Goal: Task Accomplishment & Management: Complete application form

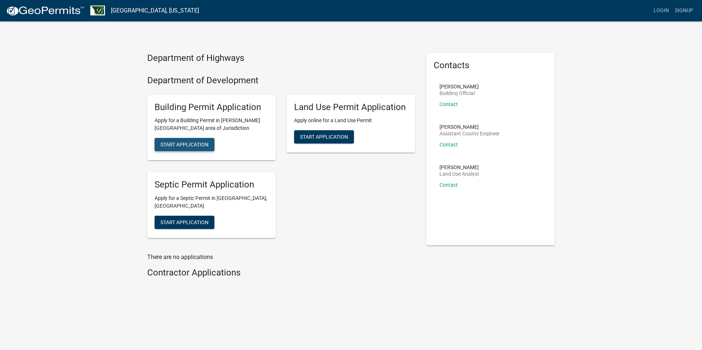
click at [197, 146] on span "Start Application" at bounding box center [185, 145] width 48 height 6
click at [682, 12] on link "Signup" at bounding box center [684, 11] width 24 height 14
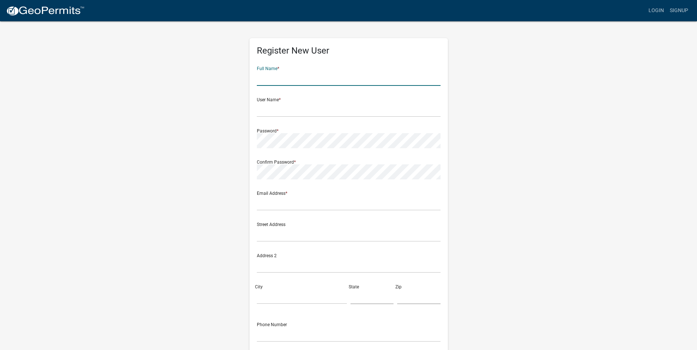
click at [268, 82] on input "text" at bounding box center [349, 78] width 184 height 15
type input "Camryn Jovan"
type input "permit@protechrestoration.com"
type input "100 Chelsea Rd"
type input "Monticello"
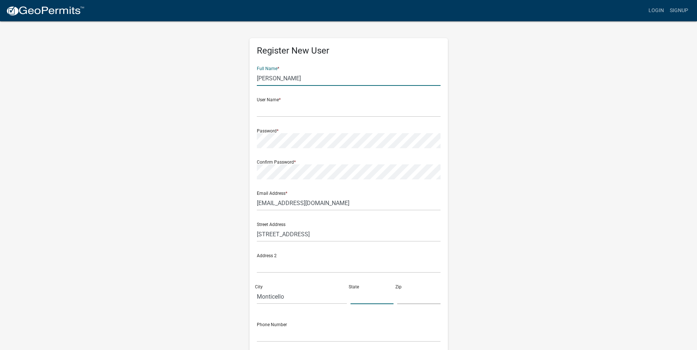
type input "MN"
type input "55362"
type input "6517768324"
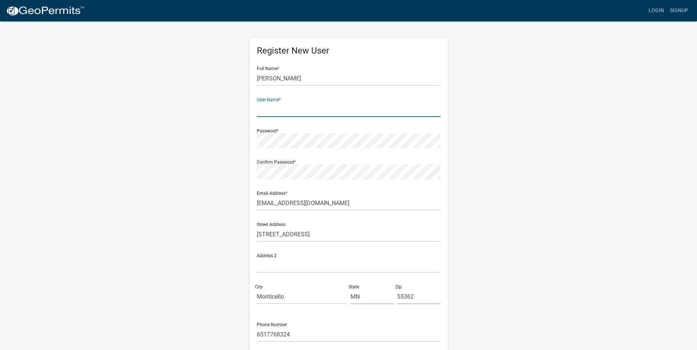
click at [295, 110] on input "text" at bounding box center [349, 109] width 184 height 15
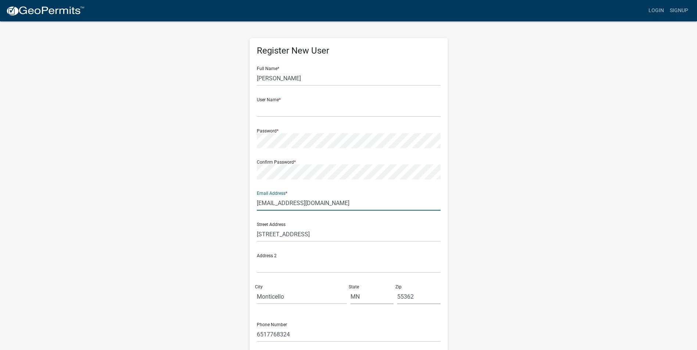
drag, startPoint x: 342, startPoint y: 203, endPoint x: 221, endPoint y: 201, distance: 120.9
click at [219, 202] on div "Register New User Full Name * Camryn Jovan User Name * Password * Confirm Passw…" at bounding box center [348, 217] width 419 height 393
click at [286, 106] on input "text" at bounding box center [349, 109] width 184 height 15
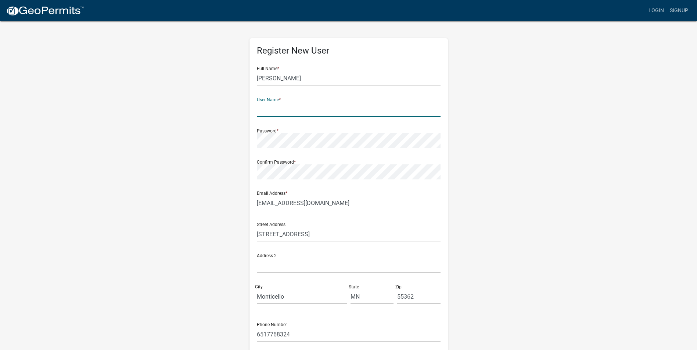
paste input "permit@protechrestoration.com"
type input "permit@protechrestoration.com"
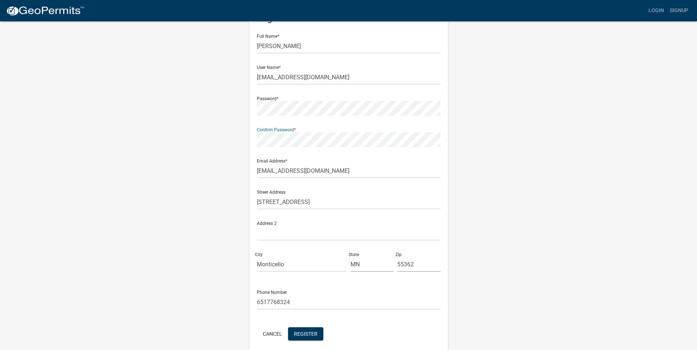
scroll to position [63, 0]
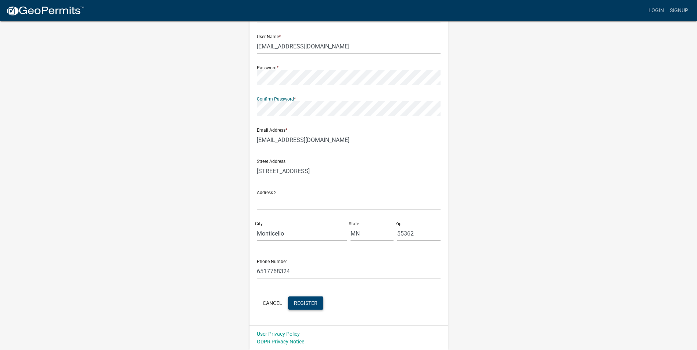
click at [313, 301] on span "Register" at bounding box center [306, 303] width 24 height 6
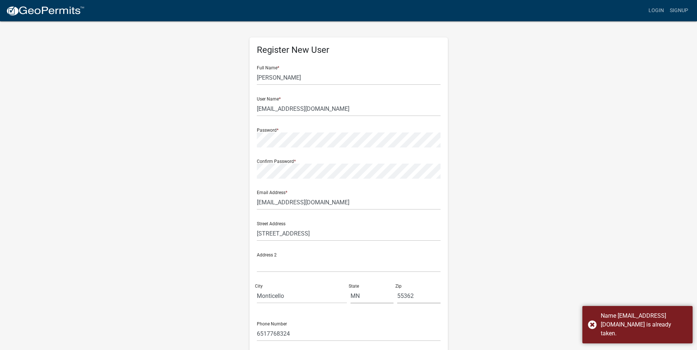
scroll to position [0, 0]
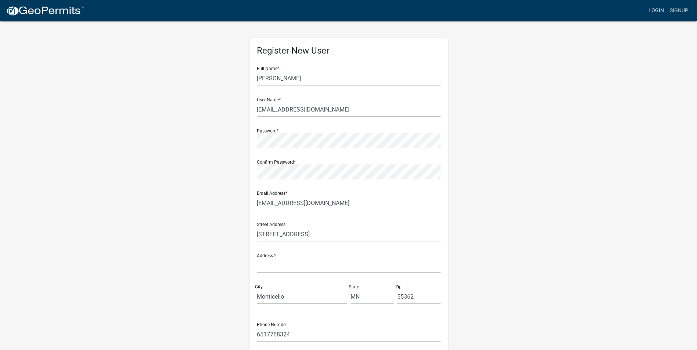
click at [655, 10] on link "Login" at bounding box center [655, 11] width 21 height 14
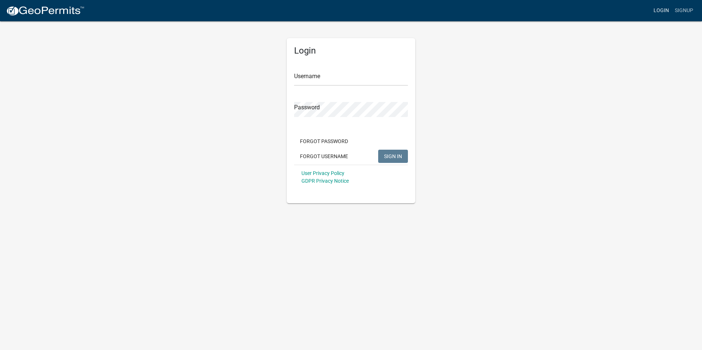
click at [657, 11] on link "Login" at bounding box center [661, 11] width 21 height 14
click at [342, 84] on input "Username" at bounding box center [351, 78] width 114 height 15
paste input "permit@protechrestoration.com"
type input "permit@protechrestoration.com"
click at [383, 156] on button "SIGN IN" at bounding box center [393, 156] width 30 height 13
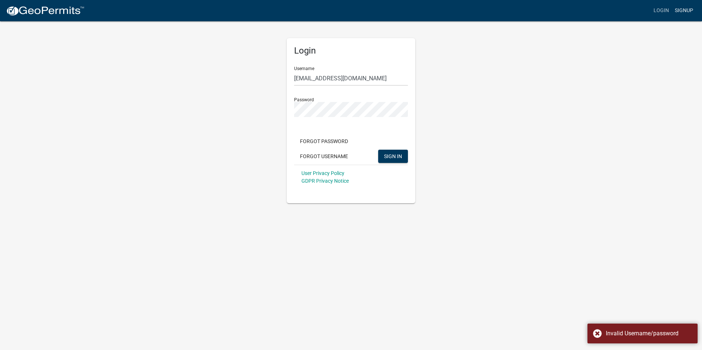
click at [681, 13] on link "Signup" at bounding box center [684, 11] width 24 height 14
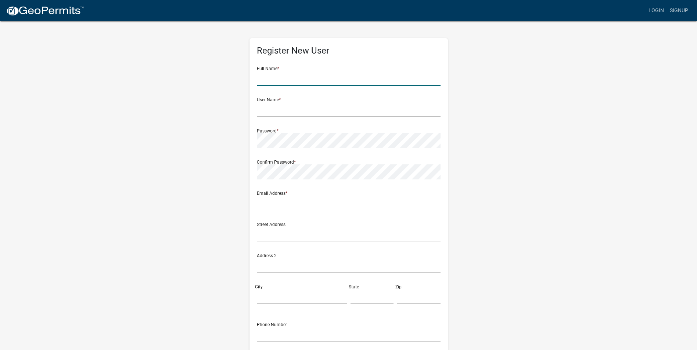
click at [327, 75] on input "text" at bounding box center [349, 78] width 184 height 15
type input "Camryn Jovan"
type input "permit@protechrestoration.com"
type input "100 Chelsea Rd"
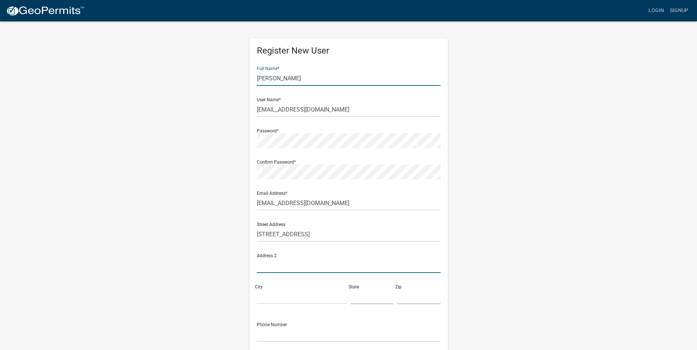
type input "Monticello"
type input "MN"
type input "55362"
type input "6517768324"
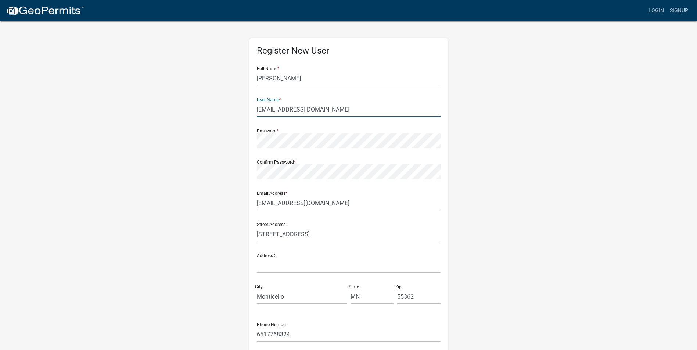
drag, startPoint x: 347, startPoint y: 109, endPoint x: 209, endPoint y: 125, distance: 139.7
click at [209, 125] on div "Register New User Full Name * Camryn Jovan User Name * permit@protechrestoratio…" at bounding box center [348, 217] width 419 height 393
type input "ProRest2025"
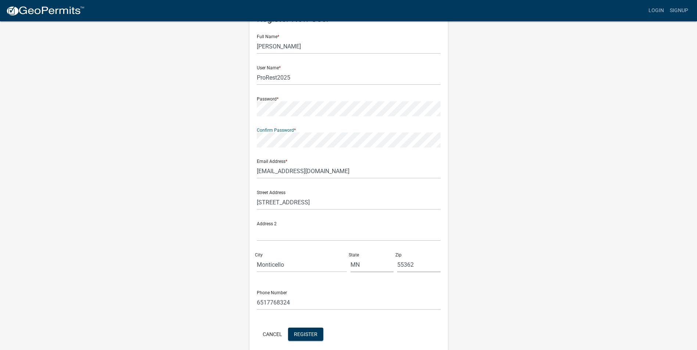
scroll to position [63, 0]
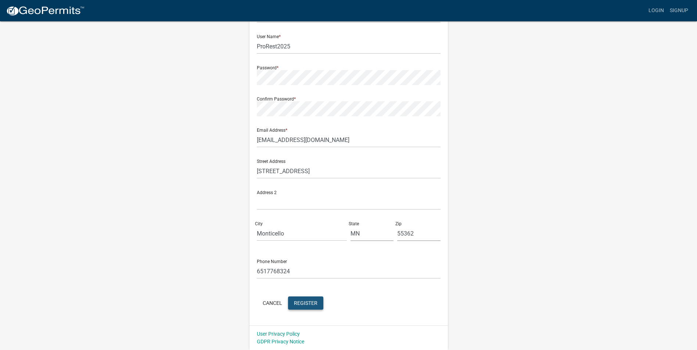
click at [302, 300] on button "Register" at bounding box center [305, 303] width 35 height 13
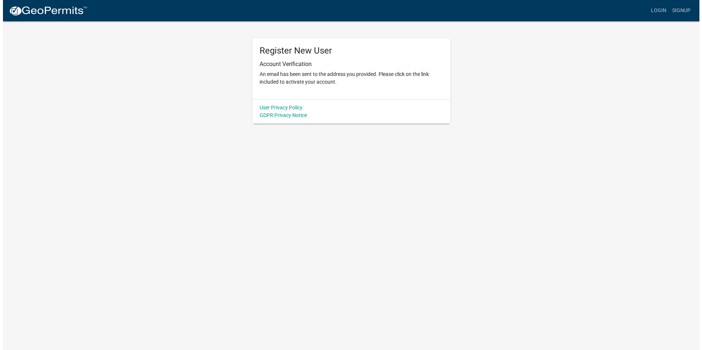
scroll to position [0, 0]
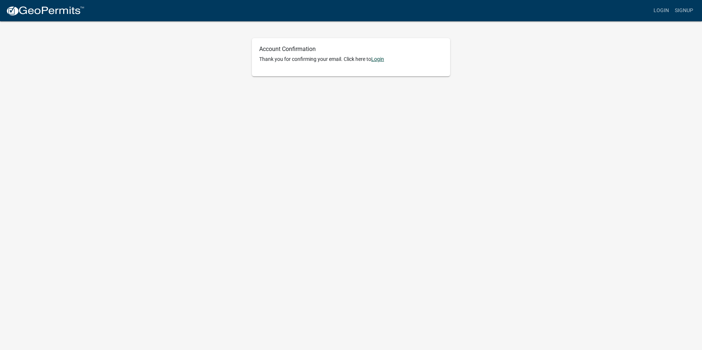
click at [380, 61] on link "Login" at bounding box center [377, 59] width 13 height 6
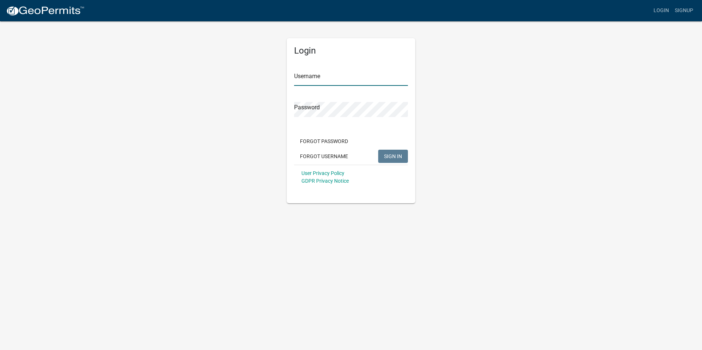
type input "ProRest2025"
click at [390, 152] on button "SIGN IN" at bounding box center [393, 156] width 30 height 13
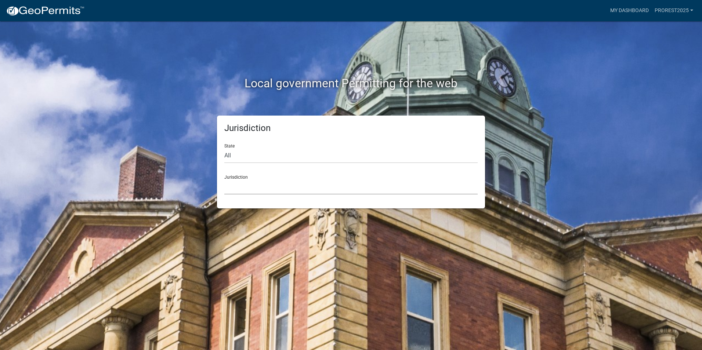
click at [243, 184] on select "Custer County, Colorado City of Bainbridge, Georgia Cook County, Georgia Crawfo…" at bounding box center [350, 187] width 253 height 15
click at [97, 205] on div "Local government Permitting for the web Jurisdiction State All Colorado Georgia…" at bounding box center [351, 175] width 702 height 350
click at [231, 158] on select "All Colorado Georgia Indiana Iowa Kansas Minnesota Ohio South Carolina Wisconsin" at bounding box center [350, 155] width 253 height 15
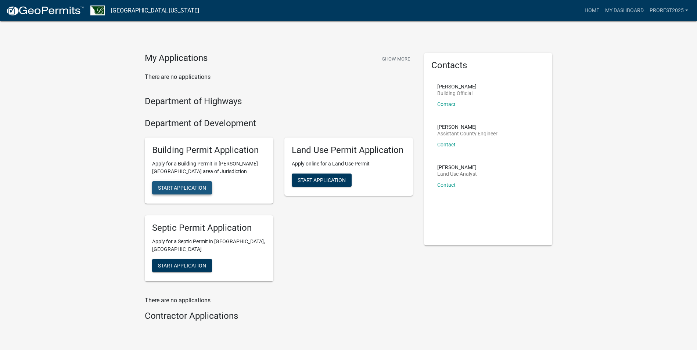
click at [190, 185] on span "Start Application" at bounding box center [182, 188] width 48 height 6
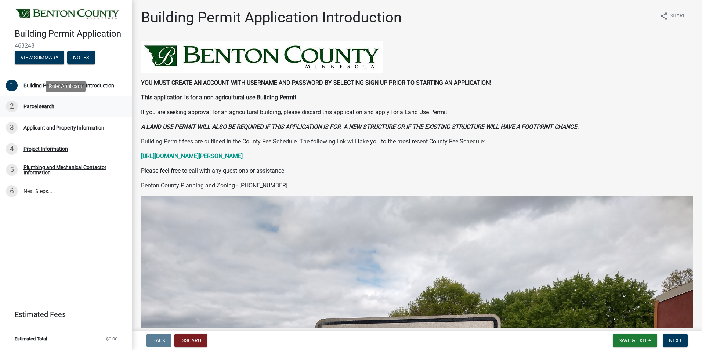
click at [29, 104] on div "Parcel search" at bounding box center [39, 106] width 31 height 5
click at [0, 109] on html "Internet Explorer does NOT work with GeoPermits. Get a new browser for more sec…" at bounding box center [351, 175] width 702 height 350
click at [32, 106] on div "Parcel search" at bounding box center [39, 106] width 31 height 5
drag, startPoint x: 32, startPoint y: 106, endPoint x: 65, endPoint y: 105, distance: 32.3
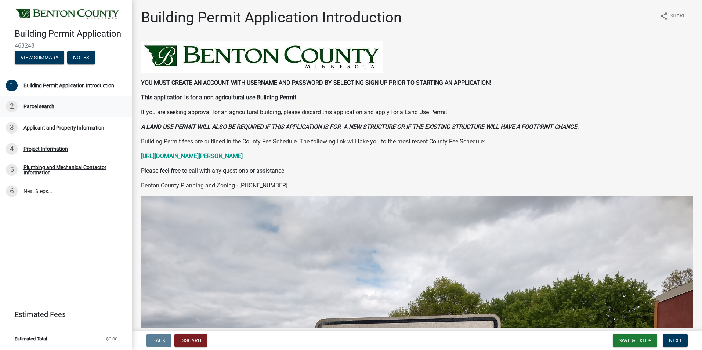
click at [65, 105] on div "2 Parcel search" at bounding box center [63, 107] width 115 height 12
click at [10, 109] on div "2" at bounding box center [12, 107] width 12 height 12
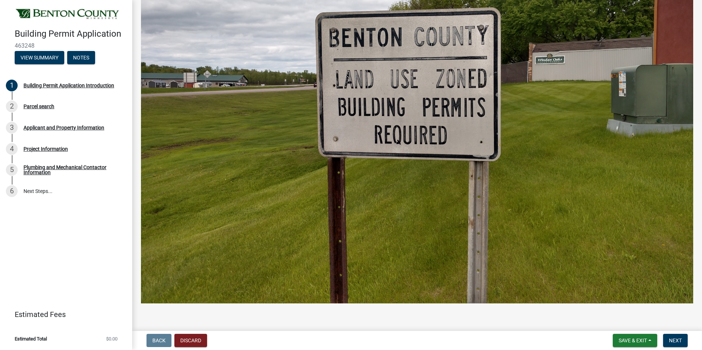
scroll to position [313, 0]
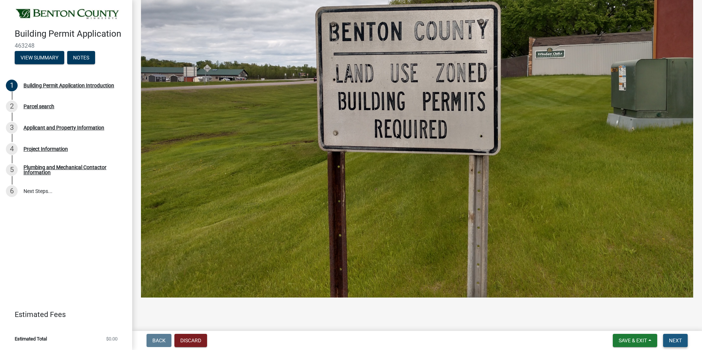
click at [674, 341] on span "Next" at bounding box center [675, 341] width 13 height 6
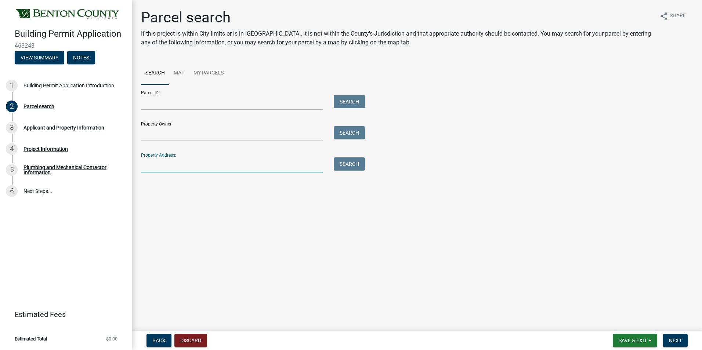
paste input "Rose Anna Beach Rd NW"
click at [362, 166] on button "Search" at bounding box center [349, 164] width 31 height 13
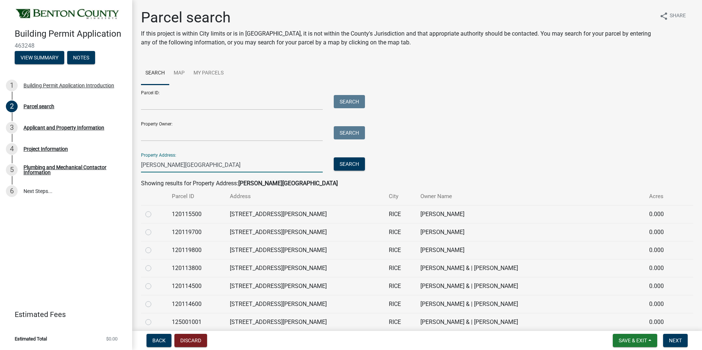
drag, startPoint x: 216, startPoint y: 170, endPoint x: 140, endPoint y: 168, distance: 76.8
click at [139, 169] on div "Rose Anna Beach Rd NW" at bounding box center [232, 165] width 193 height 15
paste input "10355 Rose Anna Beach RD"
type input "10355 Rose Anna Beach RD NW"
click at [347, 165] on button "Search" at bounding box center [349, 164] width 31 height 13
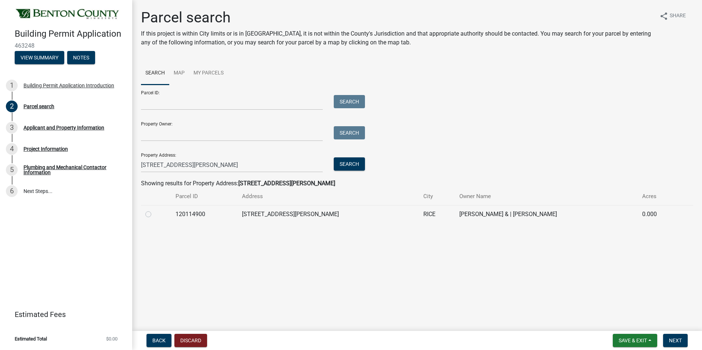
click at [216, 209] on td "120114900" at bounding box center [204, 214] width 66 height 18
click at [154, 210] on label at bounding box center [154, 210] width 0 height 0
click at [154, 212] on input "radio" at bounding box center [156, 212] width 5 height 5
radio input "true"
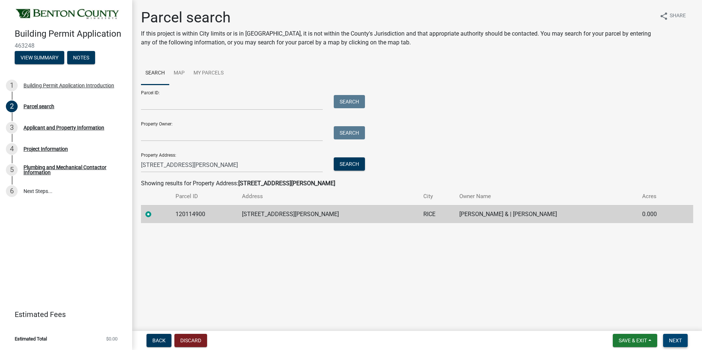
click at [672, 340] on span "Next" at bounding box center [675, 341] width 13 height 6
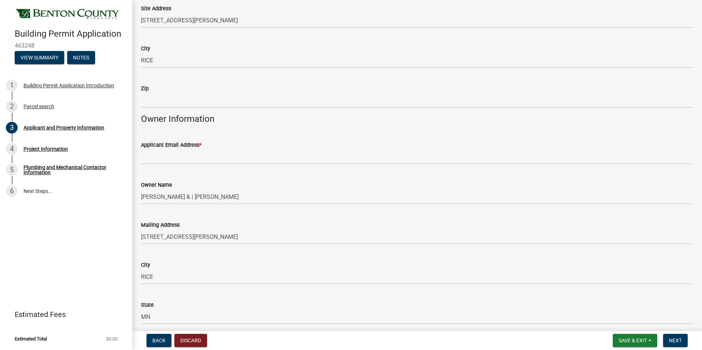
scroll to position [110, 0]
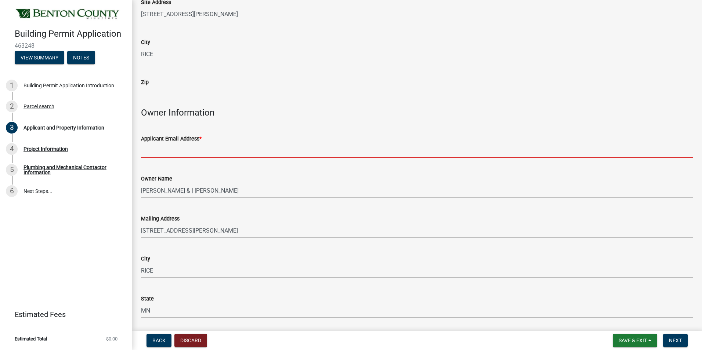
click at [207, 153] on input "Applicant Email Address *" at bounding box center [417, 150] width 552 height 15
type input "permit@protechrestoration.com"
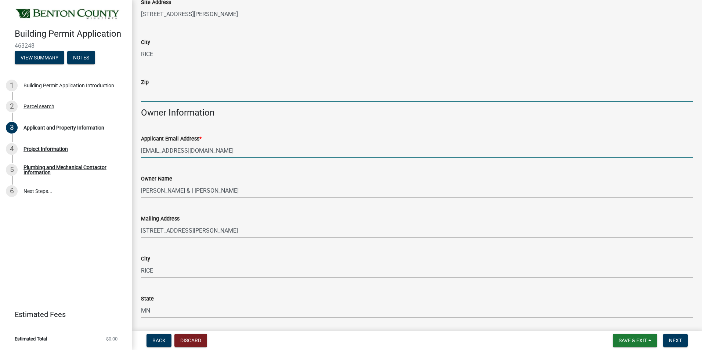
type input "55362"
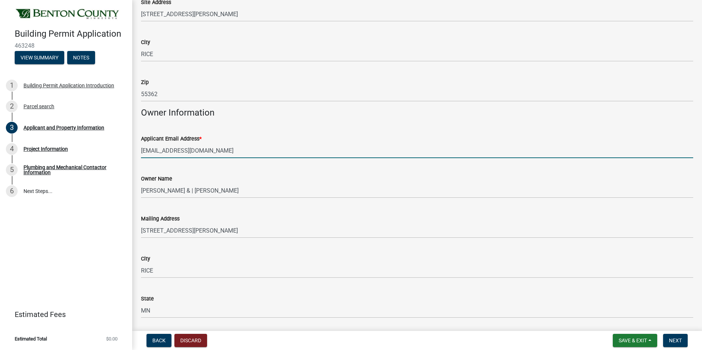
type input "6517768324"
type input "100 Chelsea Rd"
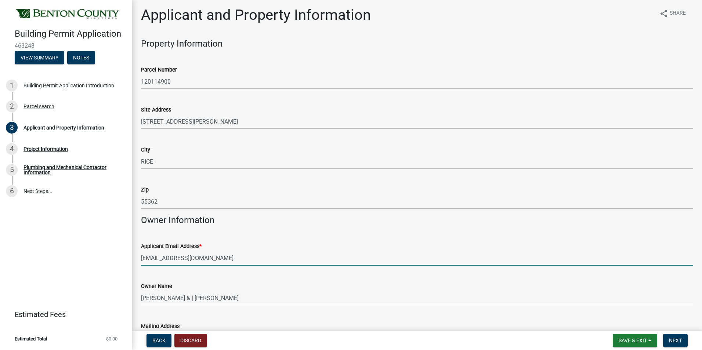
scroll to position [0, 0]
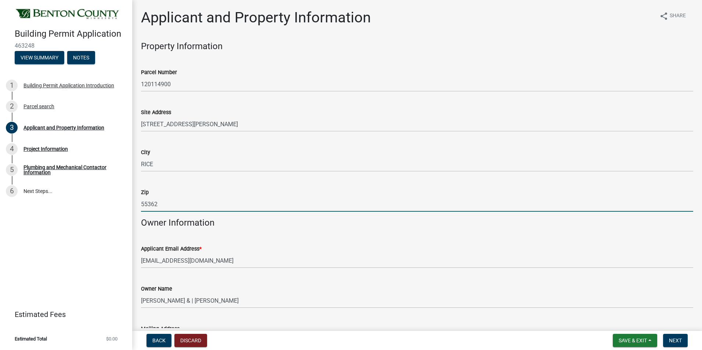
click at [203, 205] on input "55362" at bounding box center [417, 204] width 552 height 15
drag, startPoint x: 165, startPoint y: 200, endPoint x: 142, endPoint y: 201, distance: 23.5
click at [142, 201] on input "55362" at bounding box center [417, 204] width 552 height 15
paste input "6367"
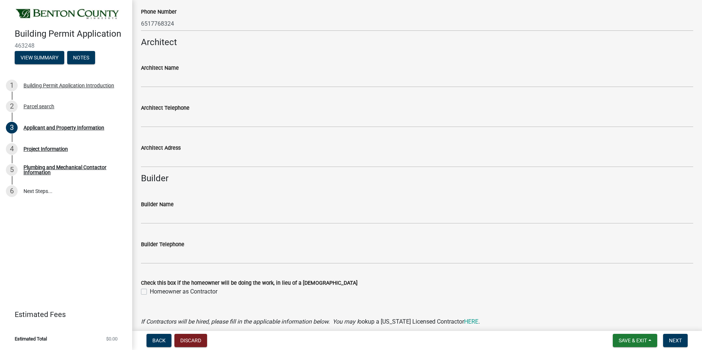
scroll to position [514, 0]
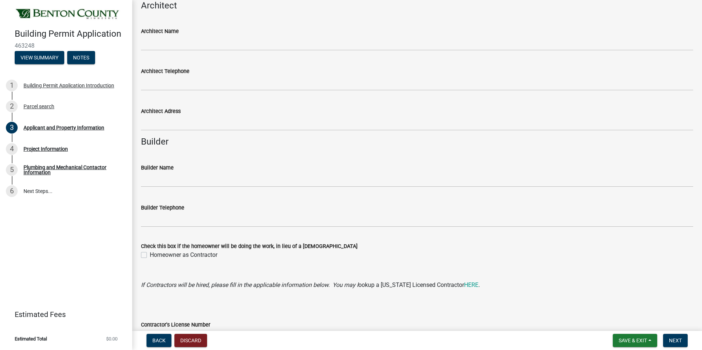
type input "56367"
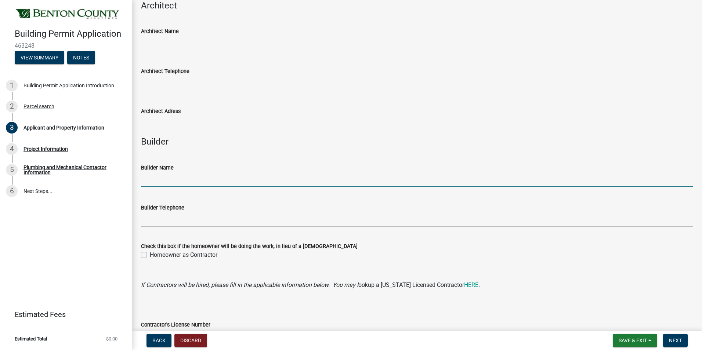
click at [180, 184] on input "Builder Name" at bounding box center [417, 179] width 552 height 15
click at [165, 181] on input "ProTechrestoration" at bounding box center [417, 179] width 552 height 15
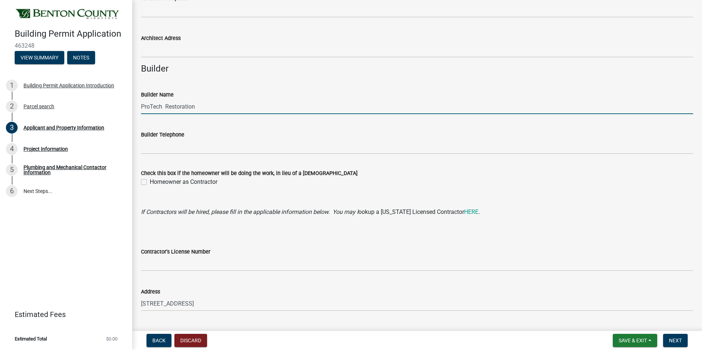
scroll to position [588, 0]
type input "ProTech Restoration"
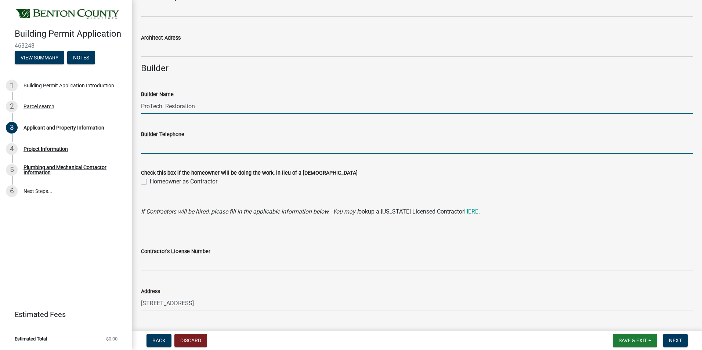
click at [200, 148] on input "Builder Telephone" at bounding box center [417, 146] width 552 height 15
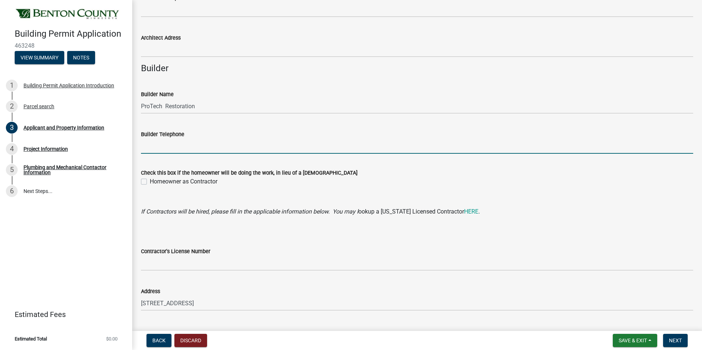
type input "6517768324"
type input "permit@protechrestoration.com"
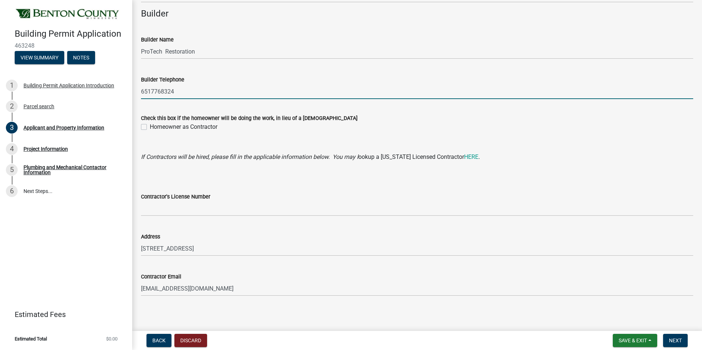
scroll to position [645, 0]
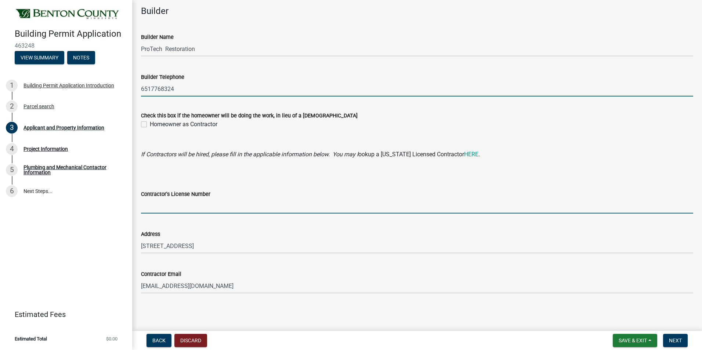
click at [198, 212] on input "Contractor's License Number" at bounding box center [417, 206] width 552 height 15
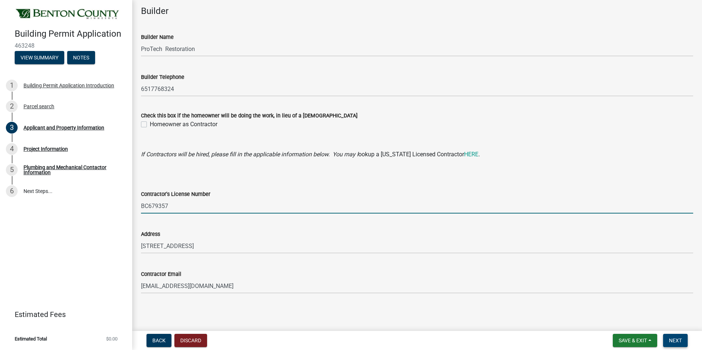
type input "BC679357"
click at [677, 339] on span "Next" at bounding box center [675, 341] width 13 height 6
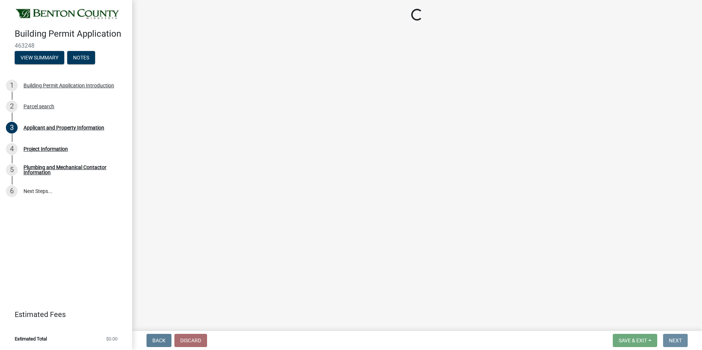
scroll to position [0, 0]
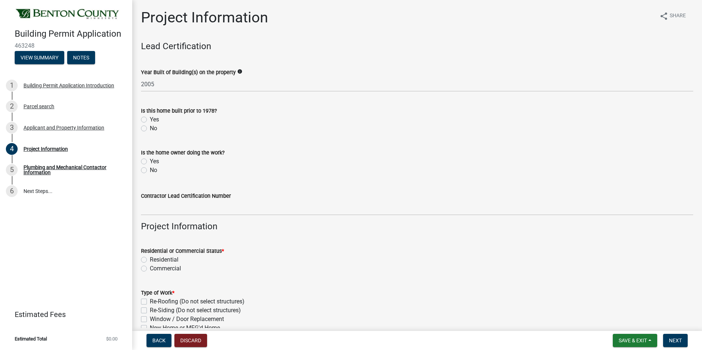
click at [150, 127] on label "No" at bounding box center [153, 128] width 7 height 9
click at [150, 127] on input "No" at bounding box center [152, 126] width 5 height 5
radio input "true"
click at [150, 169] on label "No" at bounding box center [153, 170] width 7 height 9
click at [150, 169] on input "No" at bounding box center [152, 168] width 5 height 5
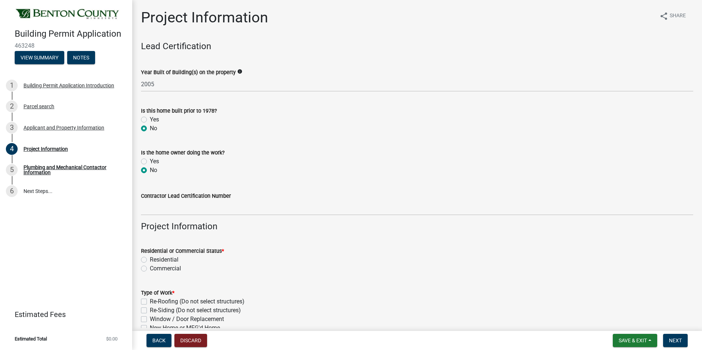
radio input "true"
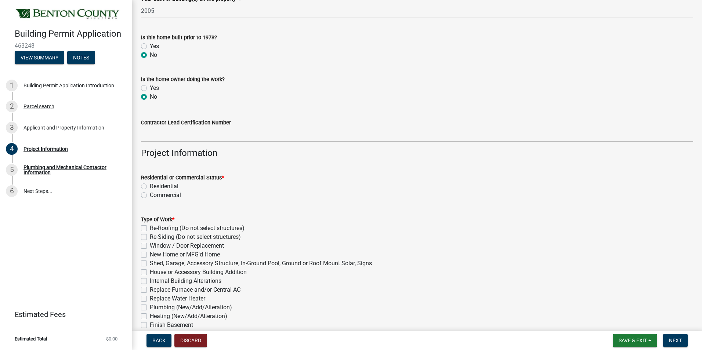
scroll to position [110, 0]
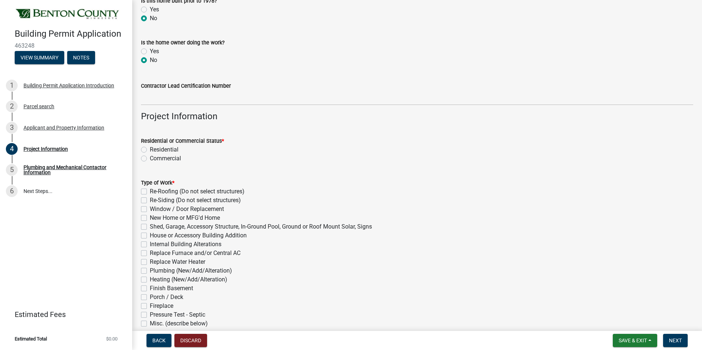
click at [141, 148] on div "Residential or Commercial Status * Residential Commercial" at bounding box center [417, 145] width 563 height 35
click at [150, 149] on label "Residential" at bounding box center [164, 149] width 29 height 9
click at [150, 149] on input "Residential" at bounding box center [152, 147] width 5 height 5
radio input "true"
click at [150, 191] on label "Re-Roofing (Do not select structures)" at bounding box center [197, 191] width 95 height 9
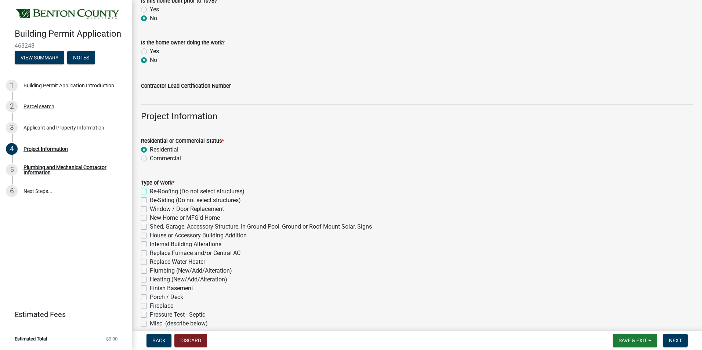
click at [150, 191] on input "Re-Roofing (Do not select structures)" at bounding box center [152, 189] width 5 height 5
checkbox input "true"
checkbox input "false"
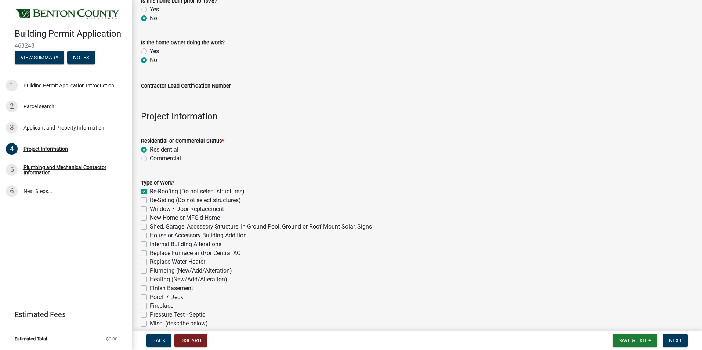
checkbox input "false"
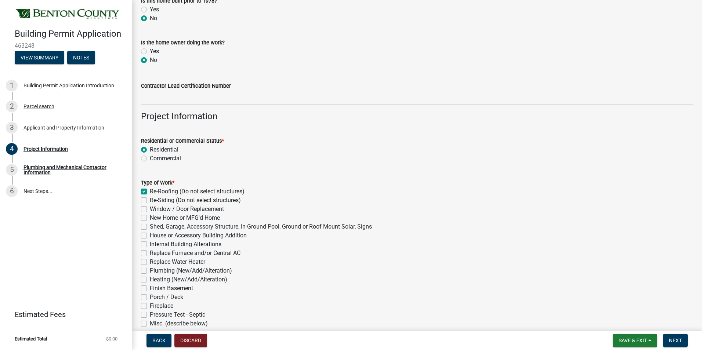
checkbox input "false"
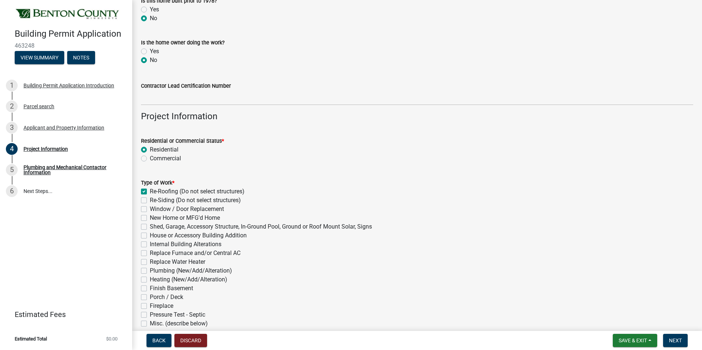
checkbox input "false"
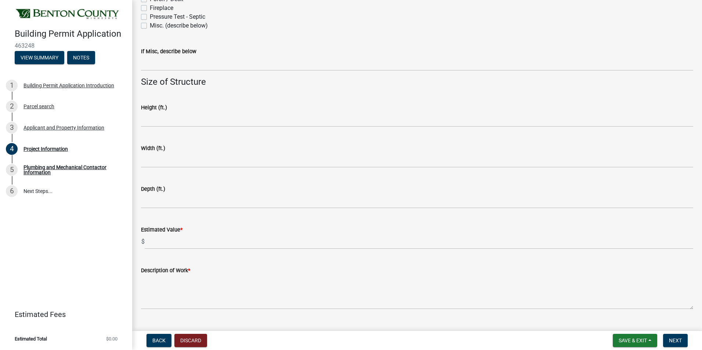
scroll to position [424, 0]
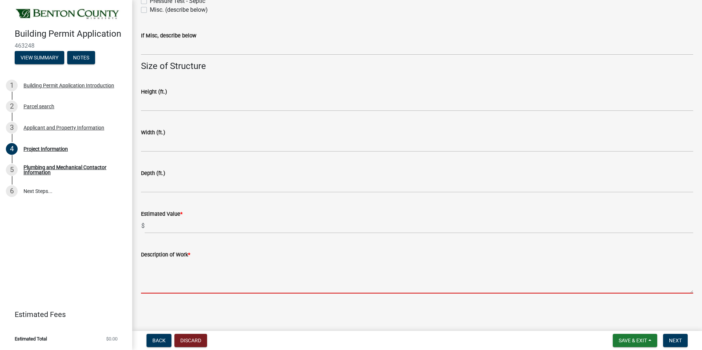
click at [181, 284] on textarea "Description of Work *" at bounding box center [417, 276] width 552 height 35
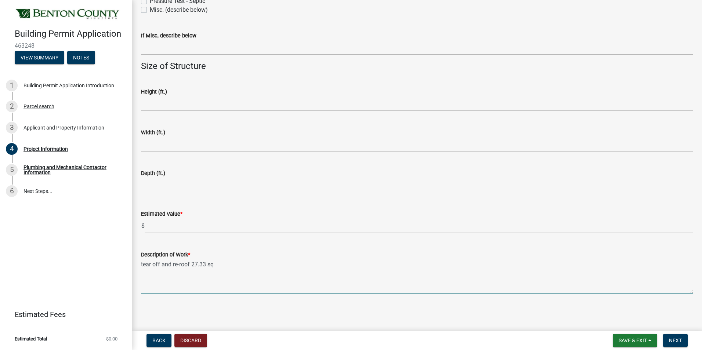
type textarea "tear off and re-roof 27.33 sq"
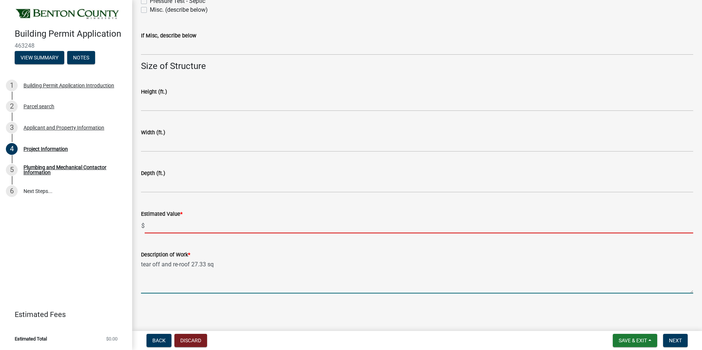
click at [206, 224] on input "text" at bounding box center [419, 226] width 549 height 15
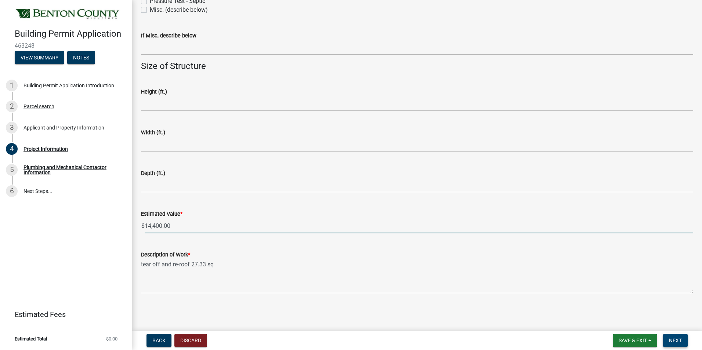
type input "14400"
click at [681, 340] on span "Next" at bounding box center [675, 341] width 13 height 6
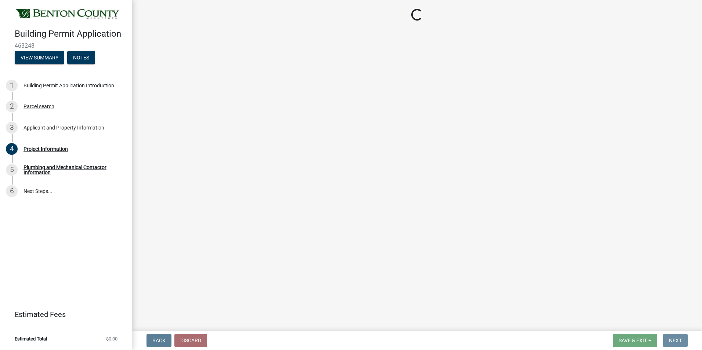
scroll to position [0, 0]
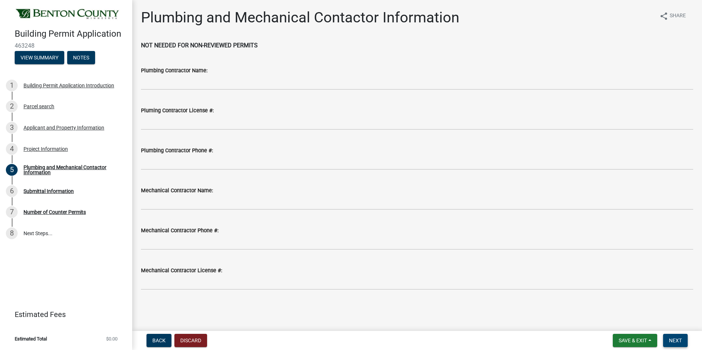
click at [679, 342] on span "Next" at bounding box center [675, 341] width 13 height 6
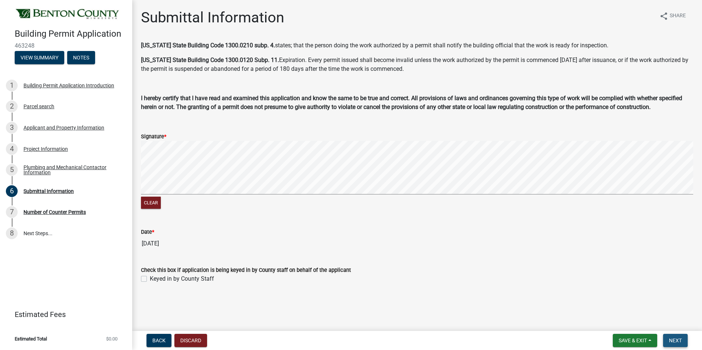
click at [673, 335] on button "Next" at bounding box center [675, 340] width 25 height 13
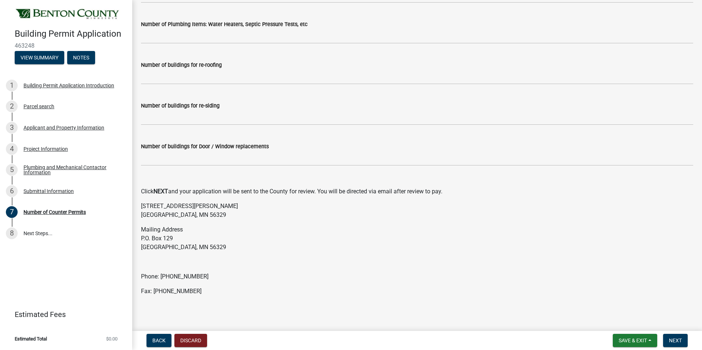
scroll to position [101, 0]
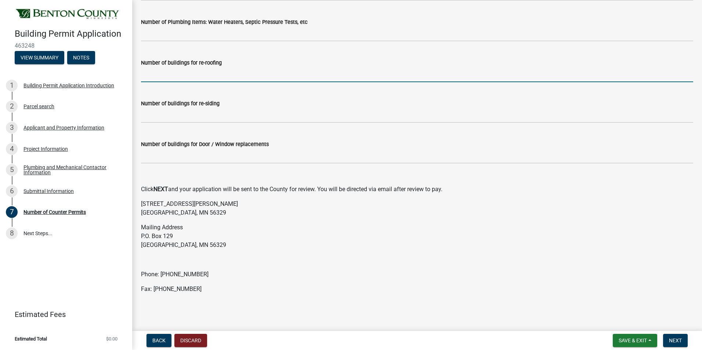
click at [181, 78] on input "text" at bounding box center [417, 74] width 552 height 15
type input "6517768324"
click at [682, 336] on button "Next" at bounding box center [675, 340] width 25 height 13
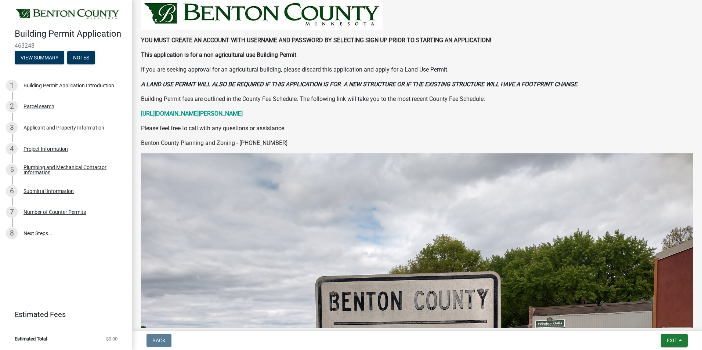
scroll to position [0, 0]
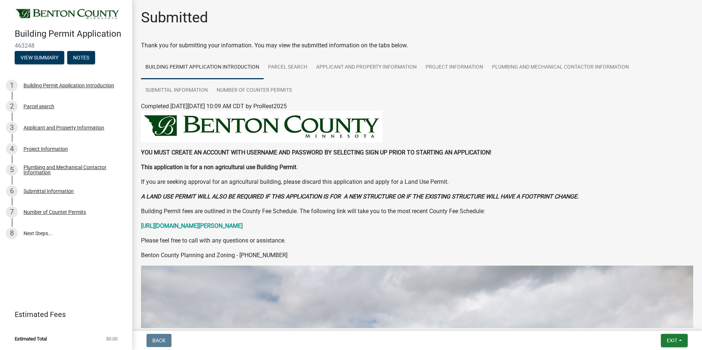
click at [96, 13] on img at bounding box center [68, 14] width 106 height 13
click at [255, 110] on div "Completed On Wednesday, August 13, 2025 at 10:09 AM CDT by ProRest2025" at bounding box center [417, 106] width 552 height 9
click at [255, 118] on img at bounding box center [262, 127] width 242 height 32
click at [57, 18] on img at bounding box center [68, 14] width 106 height 13
click at [60, 16] on img at bounding box center [68, 14] width 106 height 13
